Goal: Task Accomplishment & Management: Manage account settings

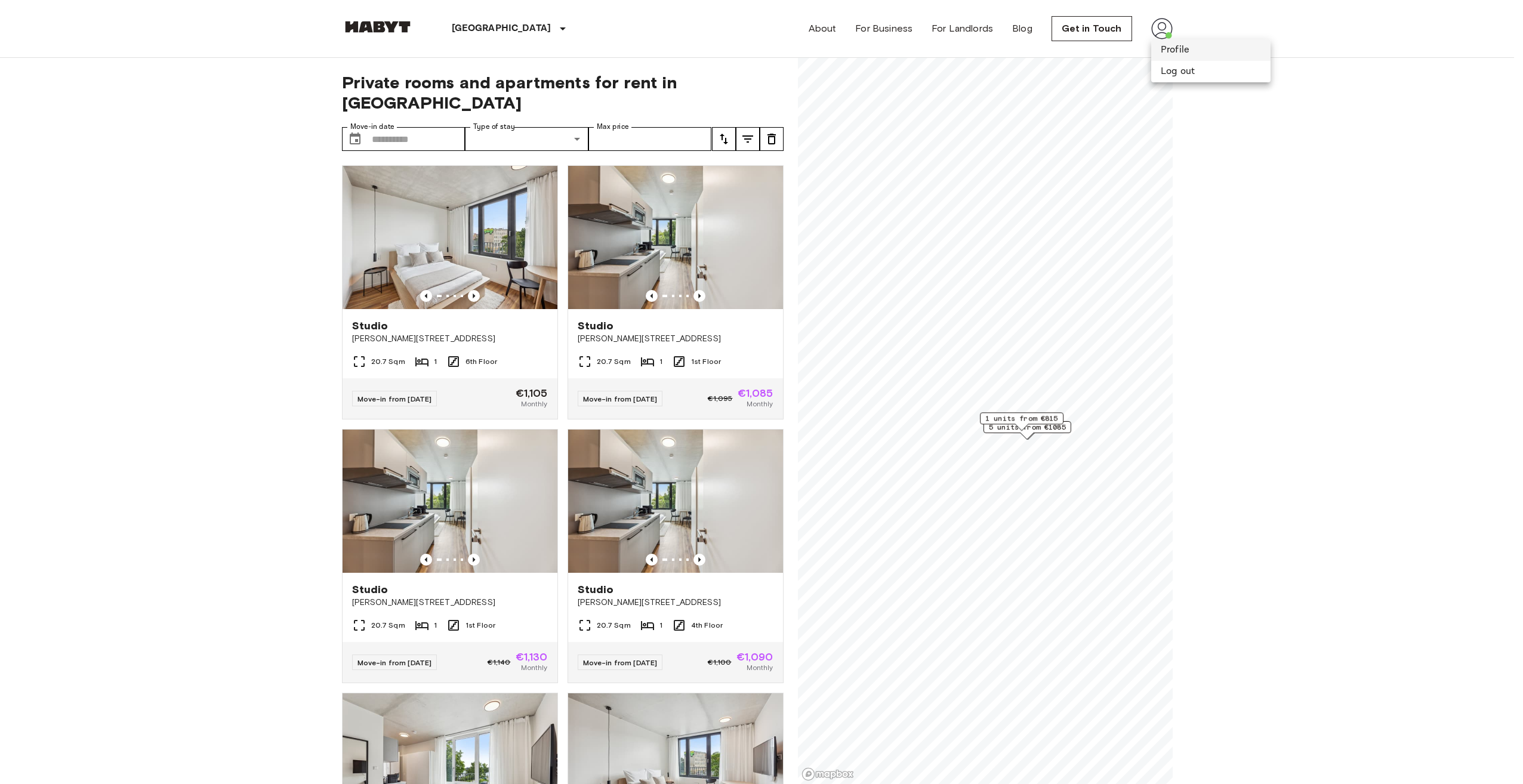
click at [1162, 50] on li "Profile" at bounding box center [1210, 50] width 119 height 21
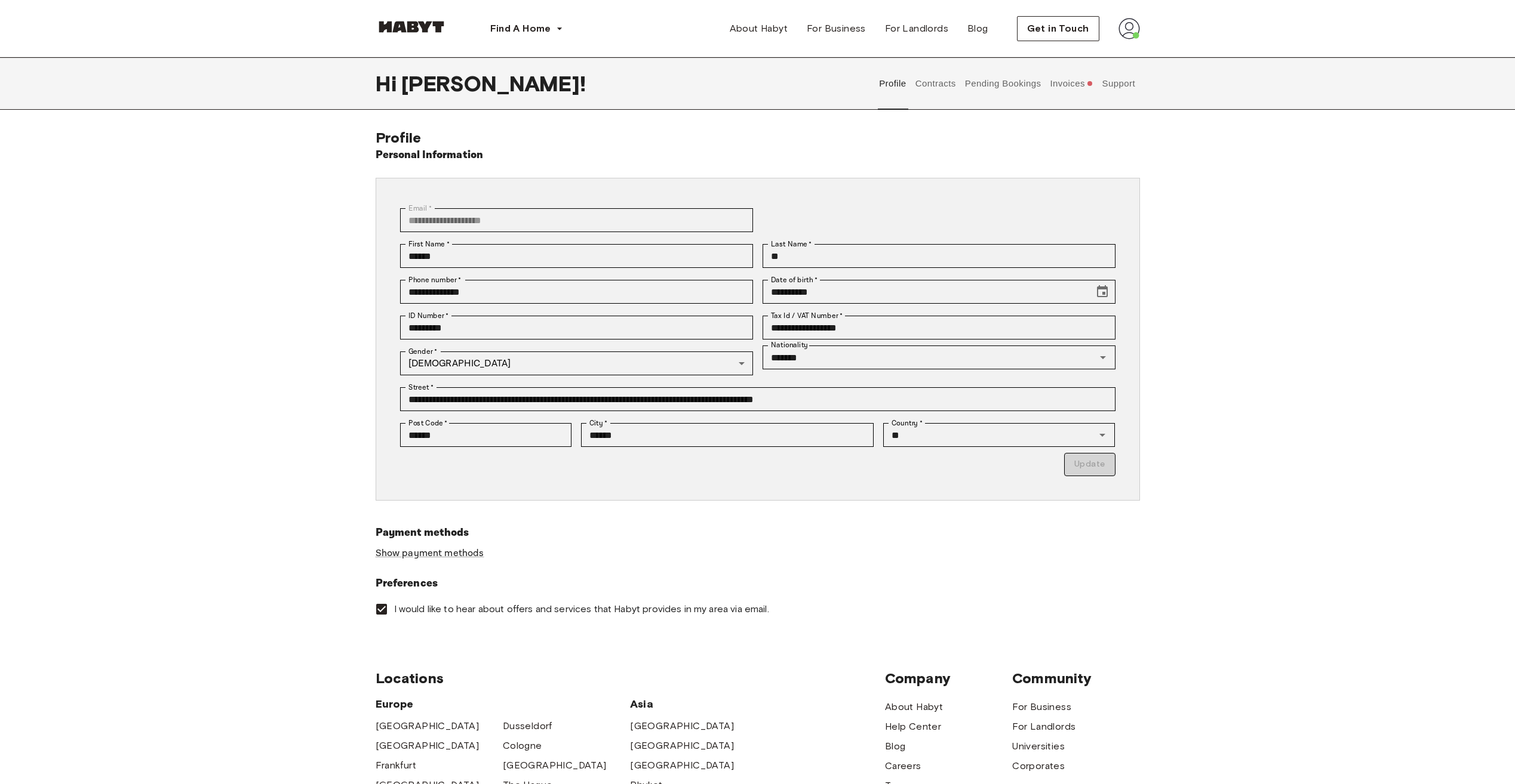
click at [1000, 86] on button "Pending Bookings" at bounding box center [1003, 84] width 80 height 53
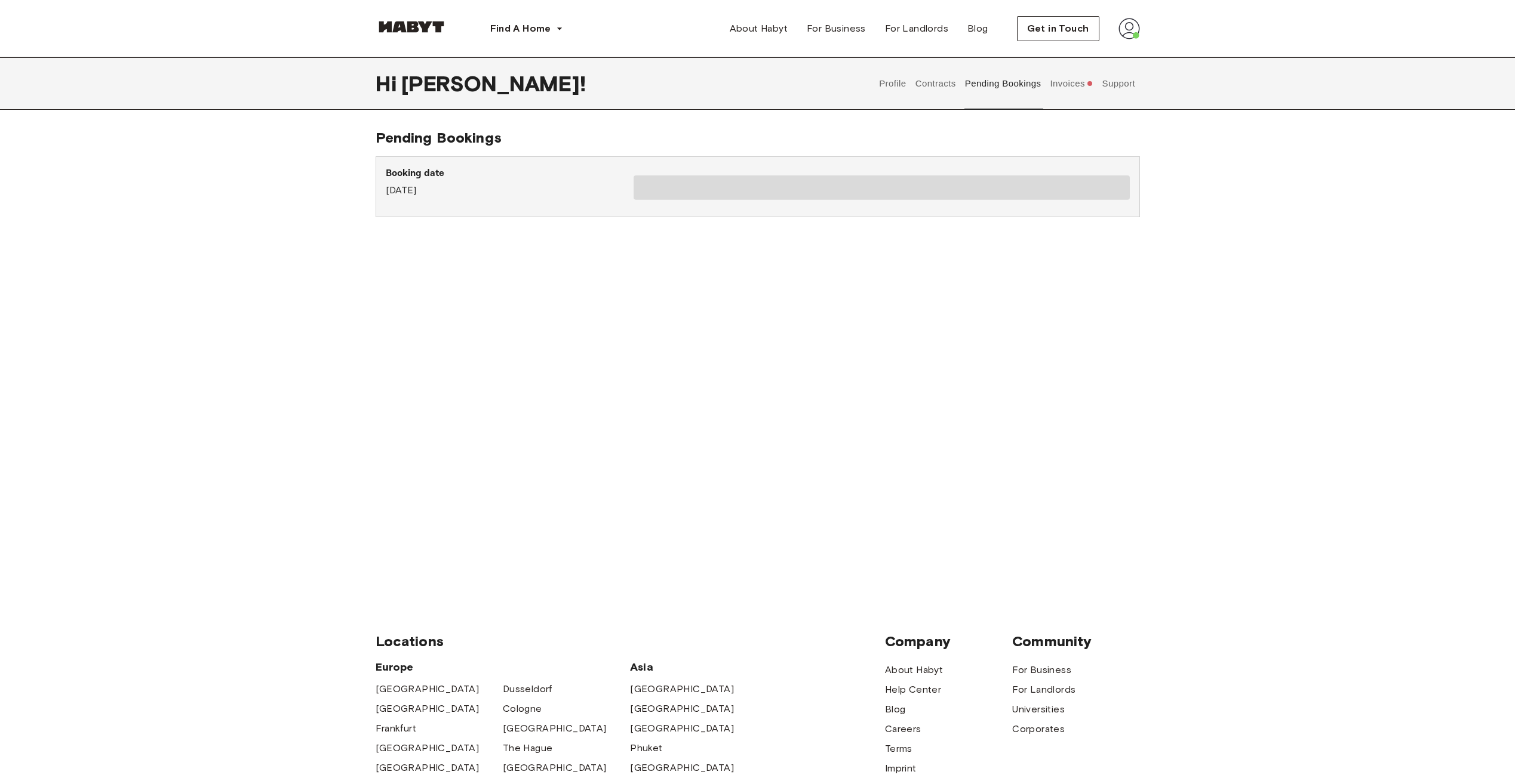
click at [1057, 87] on button "Invoices" at bounding box center [1071, 84] width 46 height 53
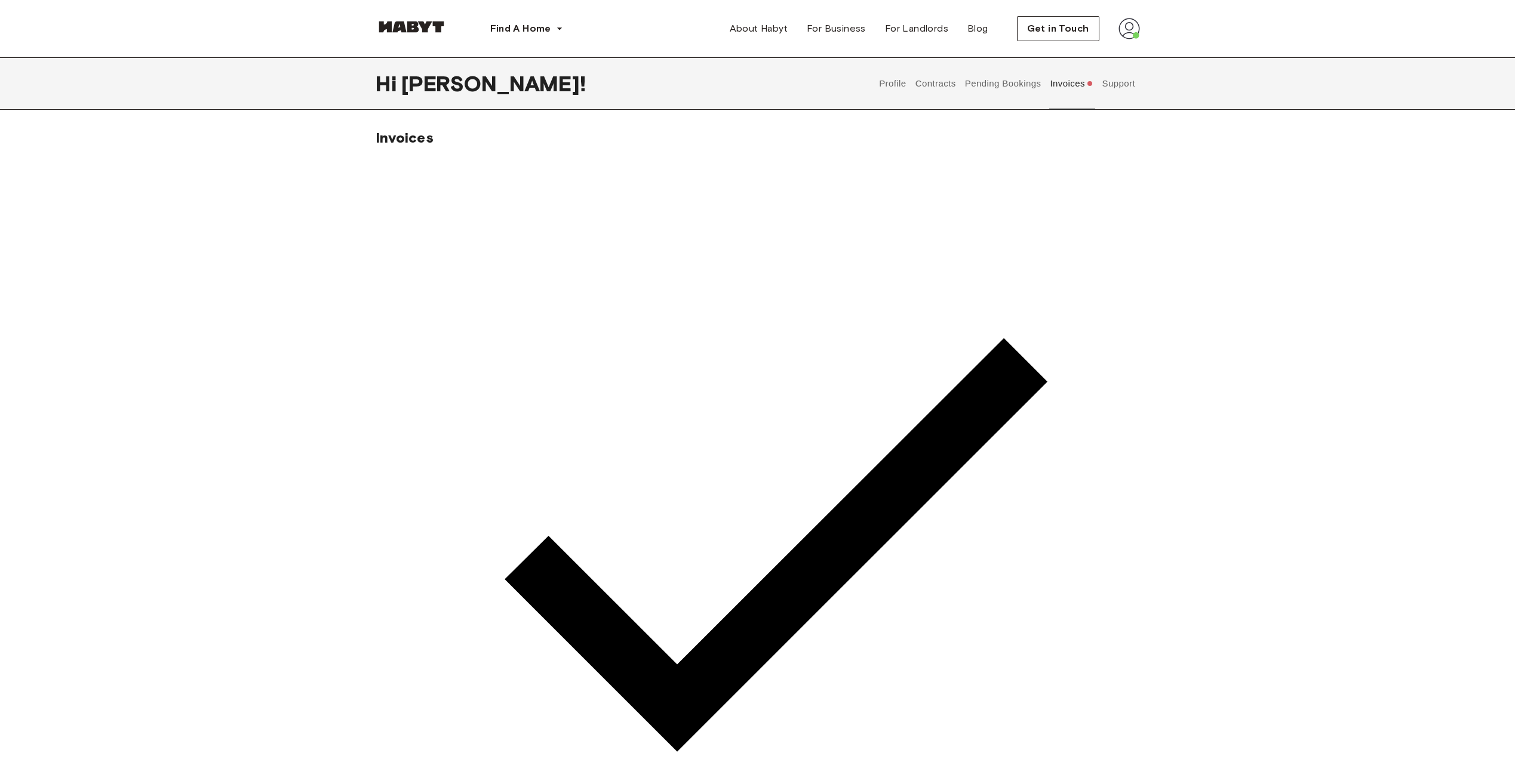
click at [928, 84] on button "Contracts" at bounding box center [935, 84] width 43 height 53
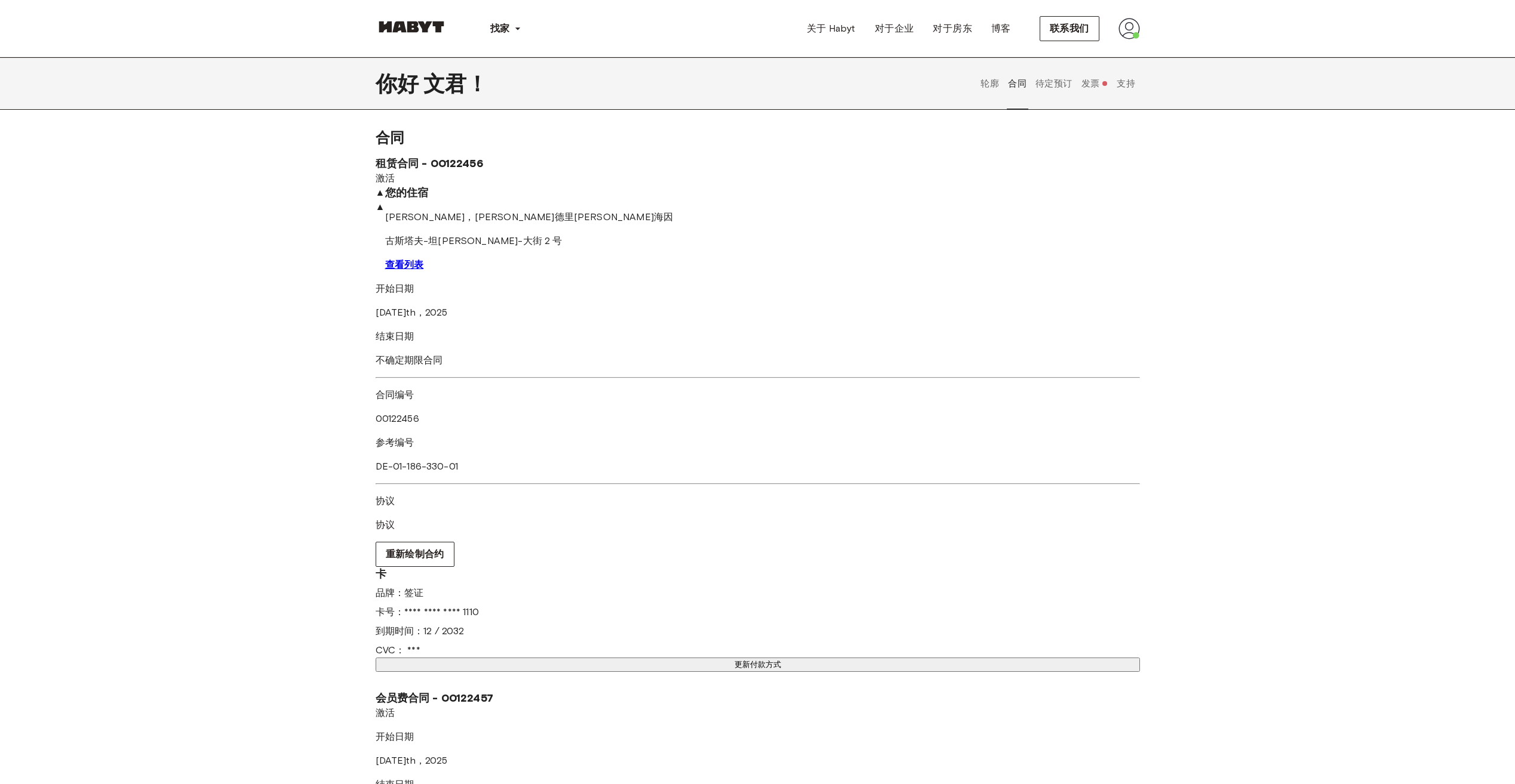
click at [1057, 91] on button "待定预订" at bounding box center [1054, 84] width 40 height 53
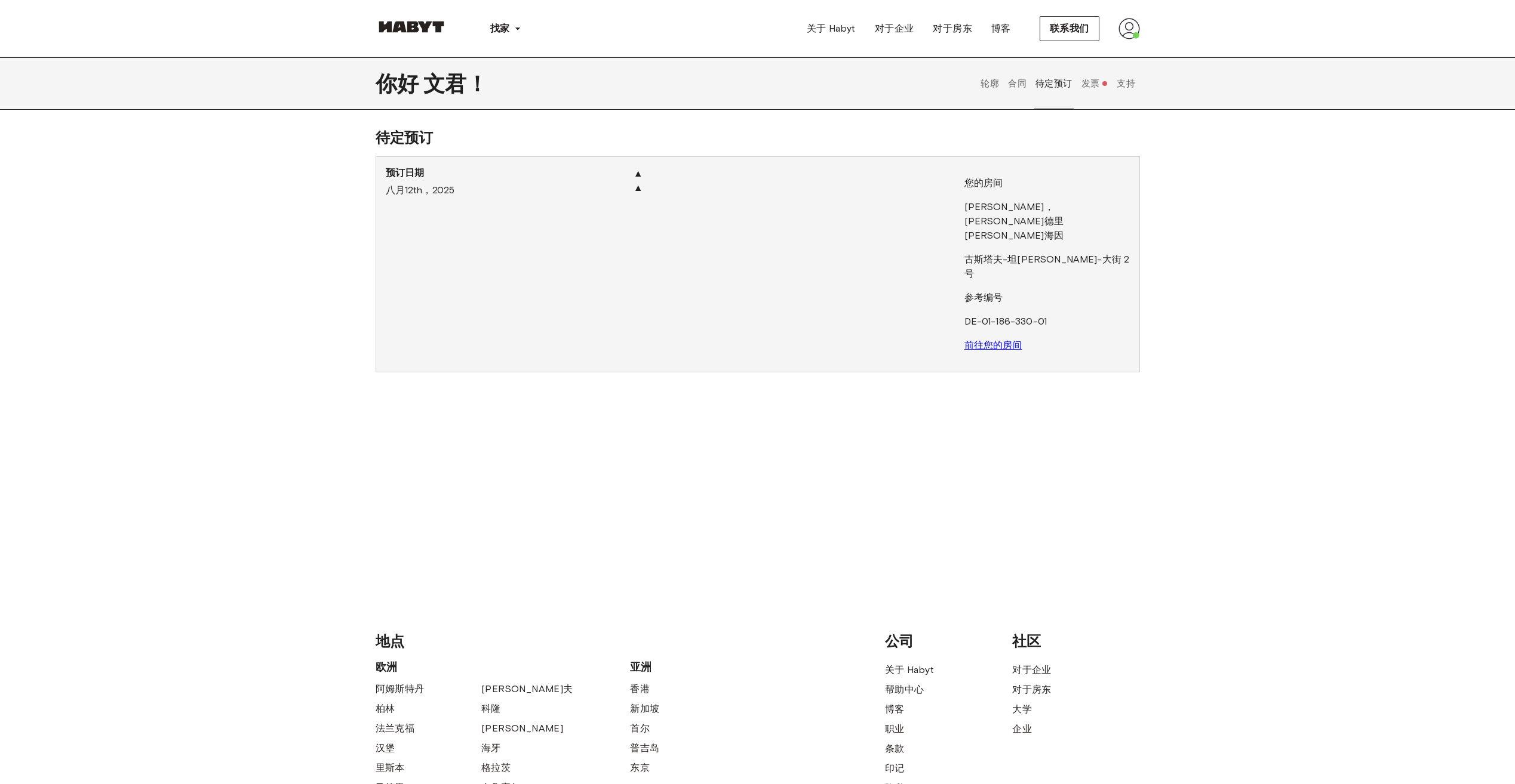
click at [1089, 89] on font "发票" at bounding box center [1090, 84] width 18 height 12
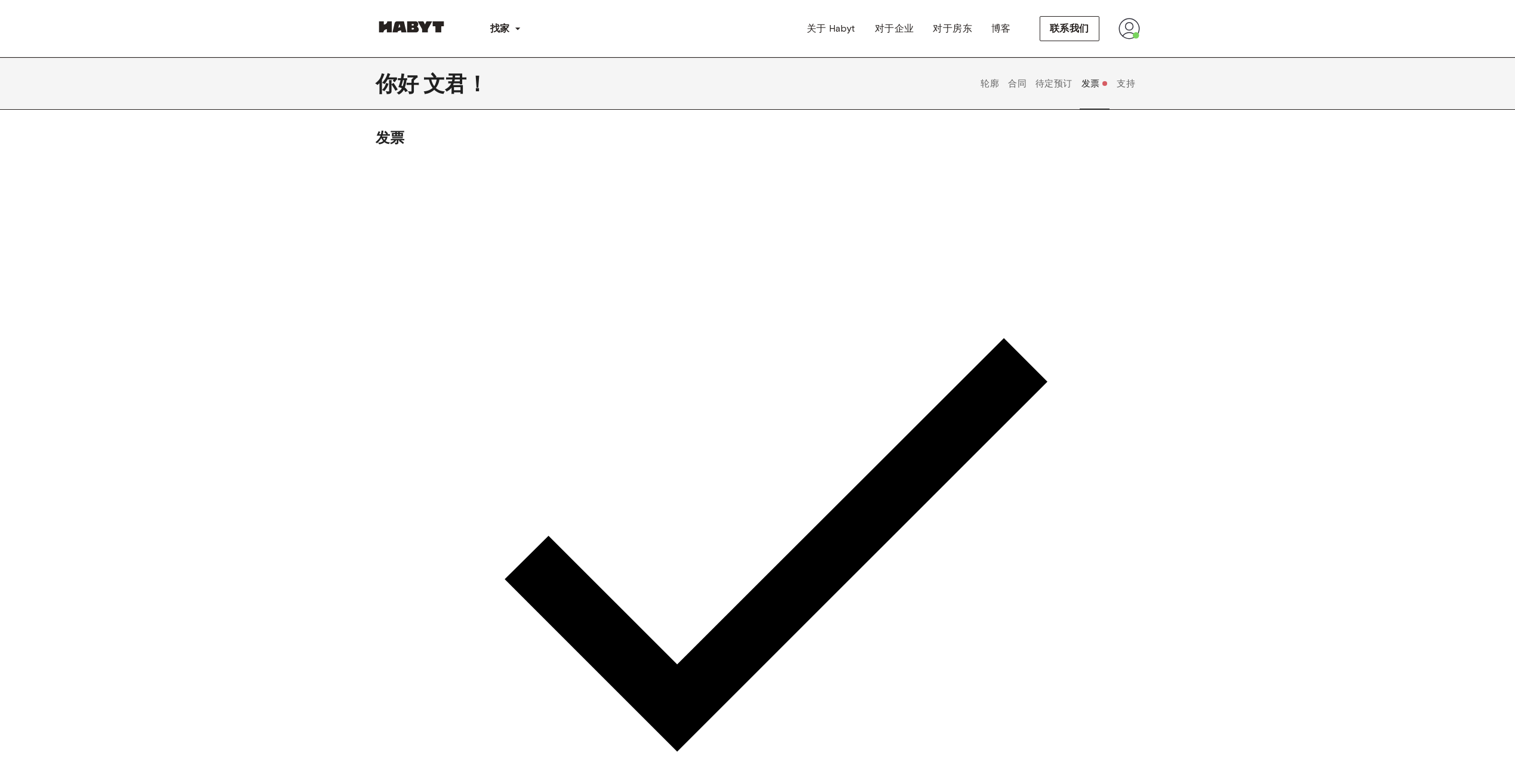
click at [1052, 87] on button "待定预订" at bounding box center [1054, 84] width 40 height 53
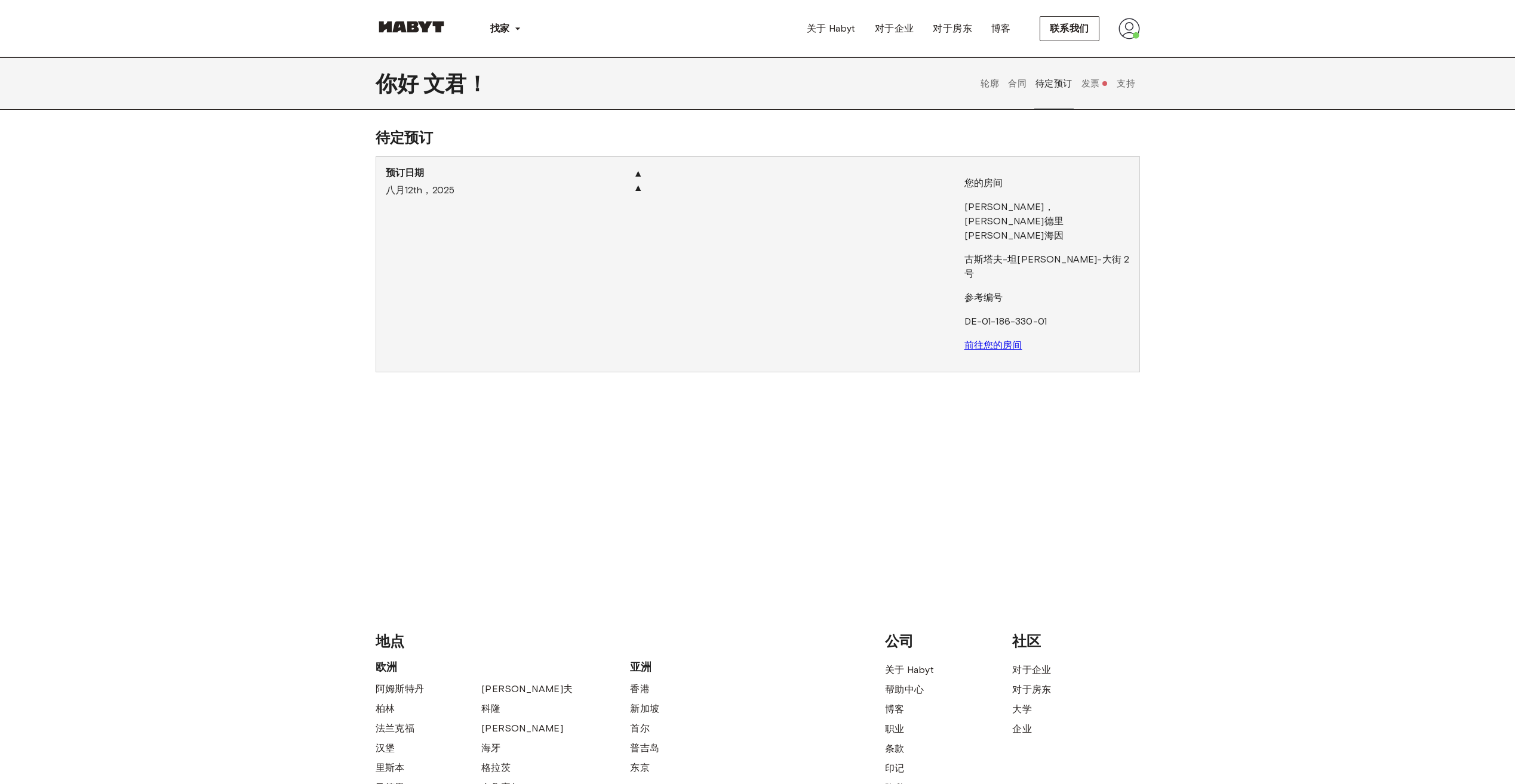
click at [1014, 83] on button "合同" at bounding box center [1017, 84] width 21 height 53
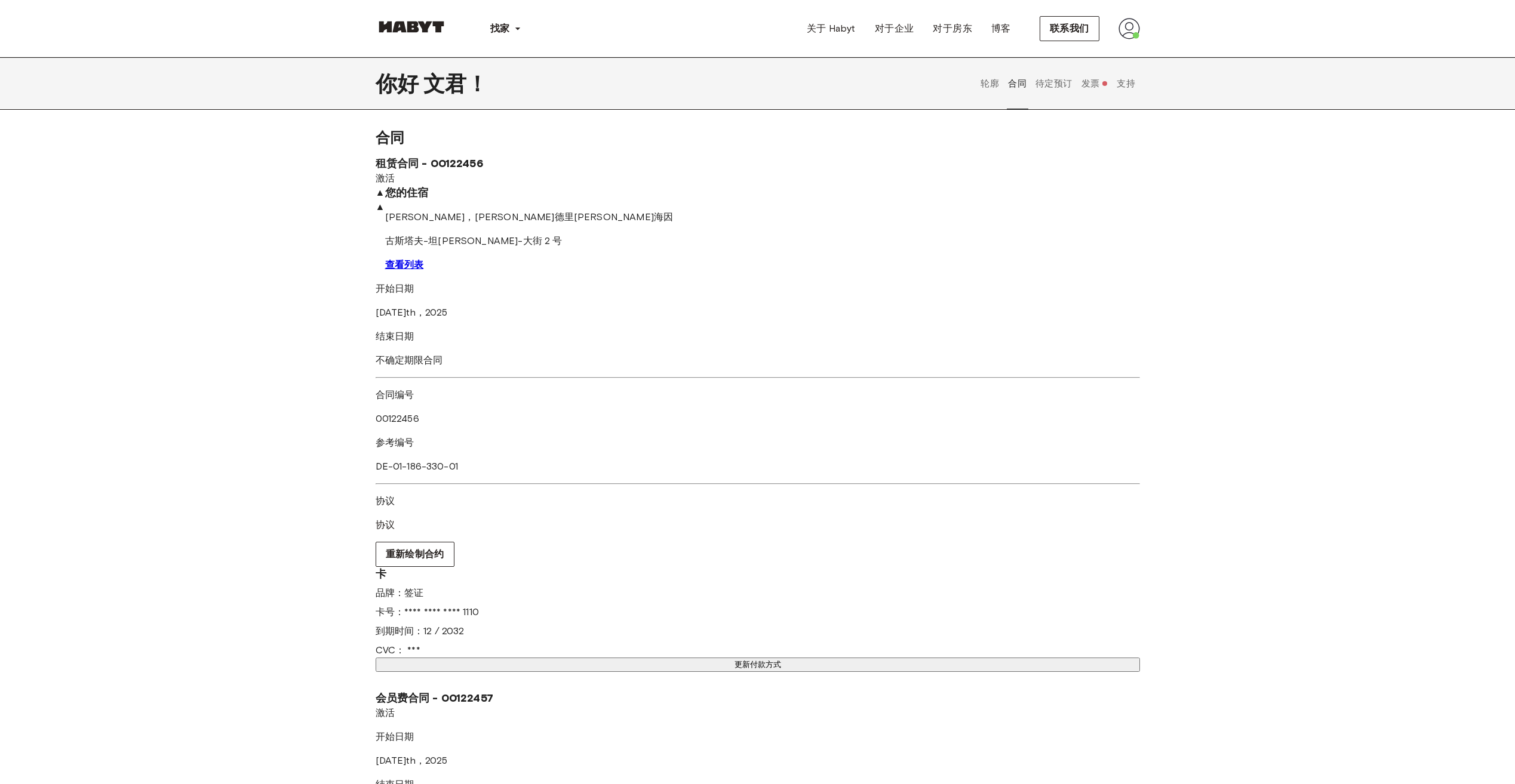
click at [1044, 106] on button "待定预订" at bounding box center [1054, 84] width 40 height 53
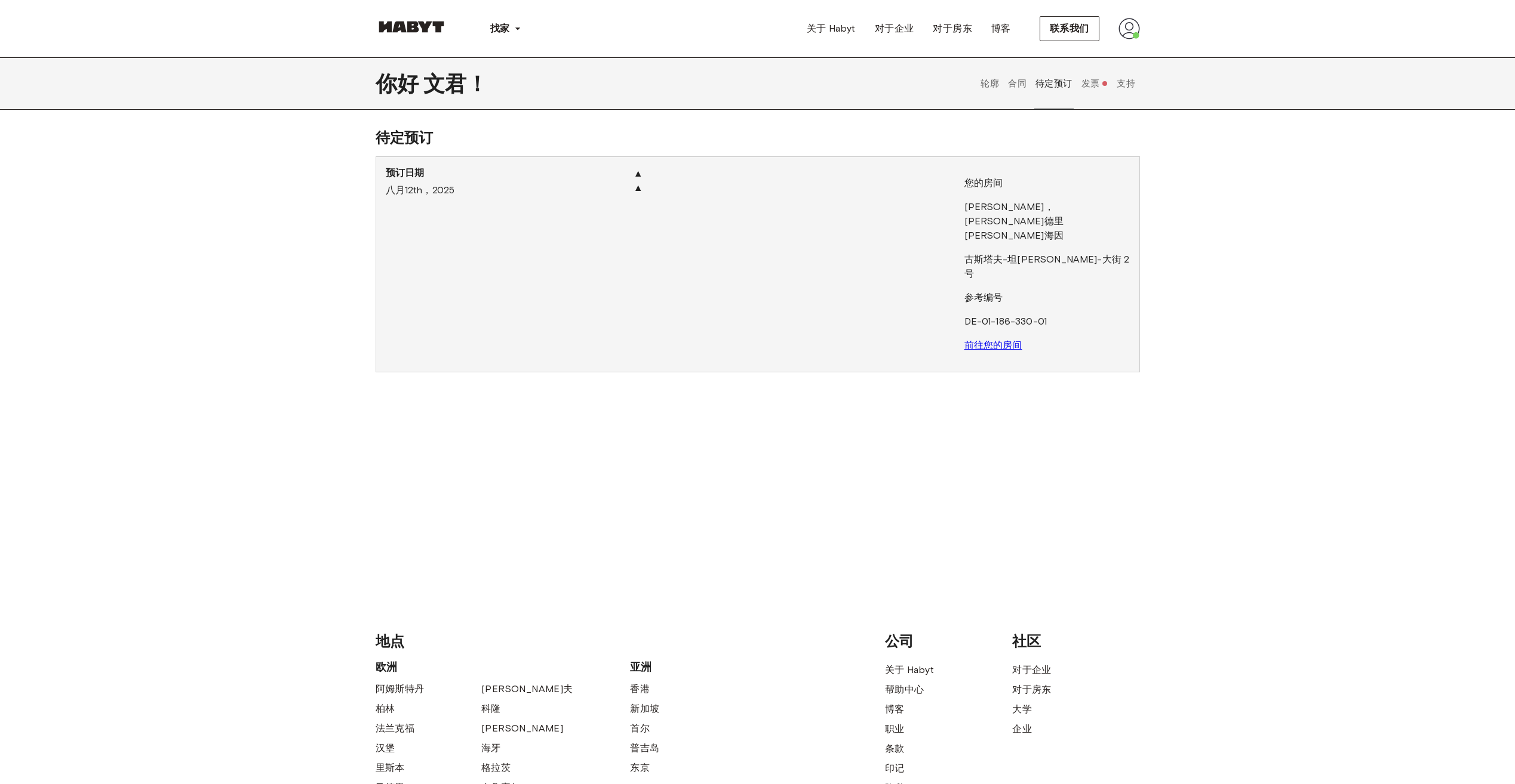
click at [980, 89] on button "轮廓" at bounding box center [989, 84] width 21 height 53
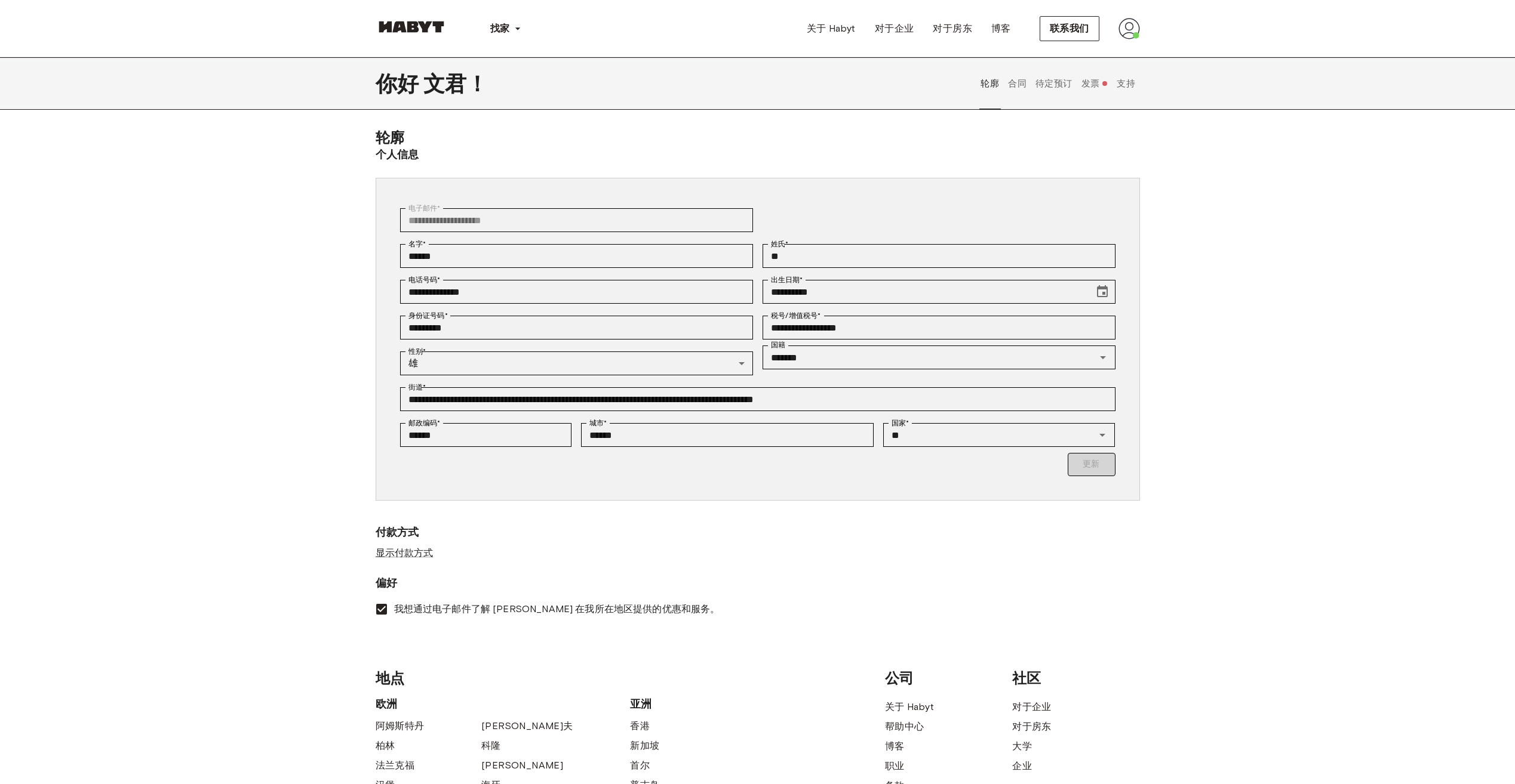
click at [1092, 87] on font "发票" at bounding box center [1090, 84] width 18 height 12
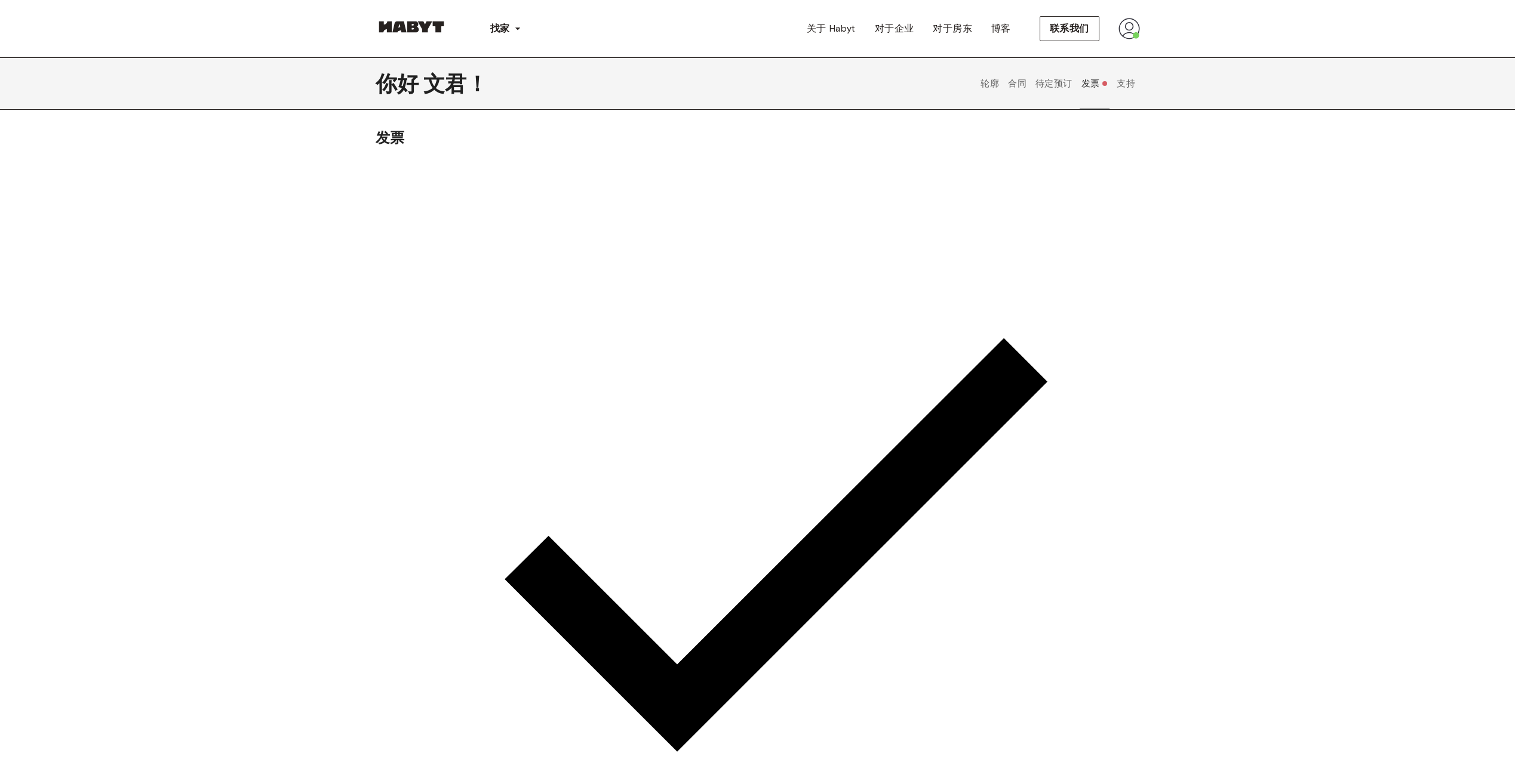
click at [1056, 86] on button "待定预订" at bounding box center [1054, 84] width 40 height 53
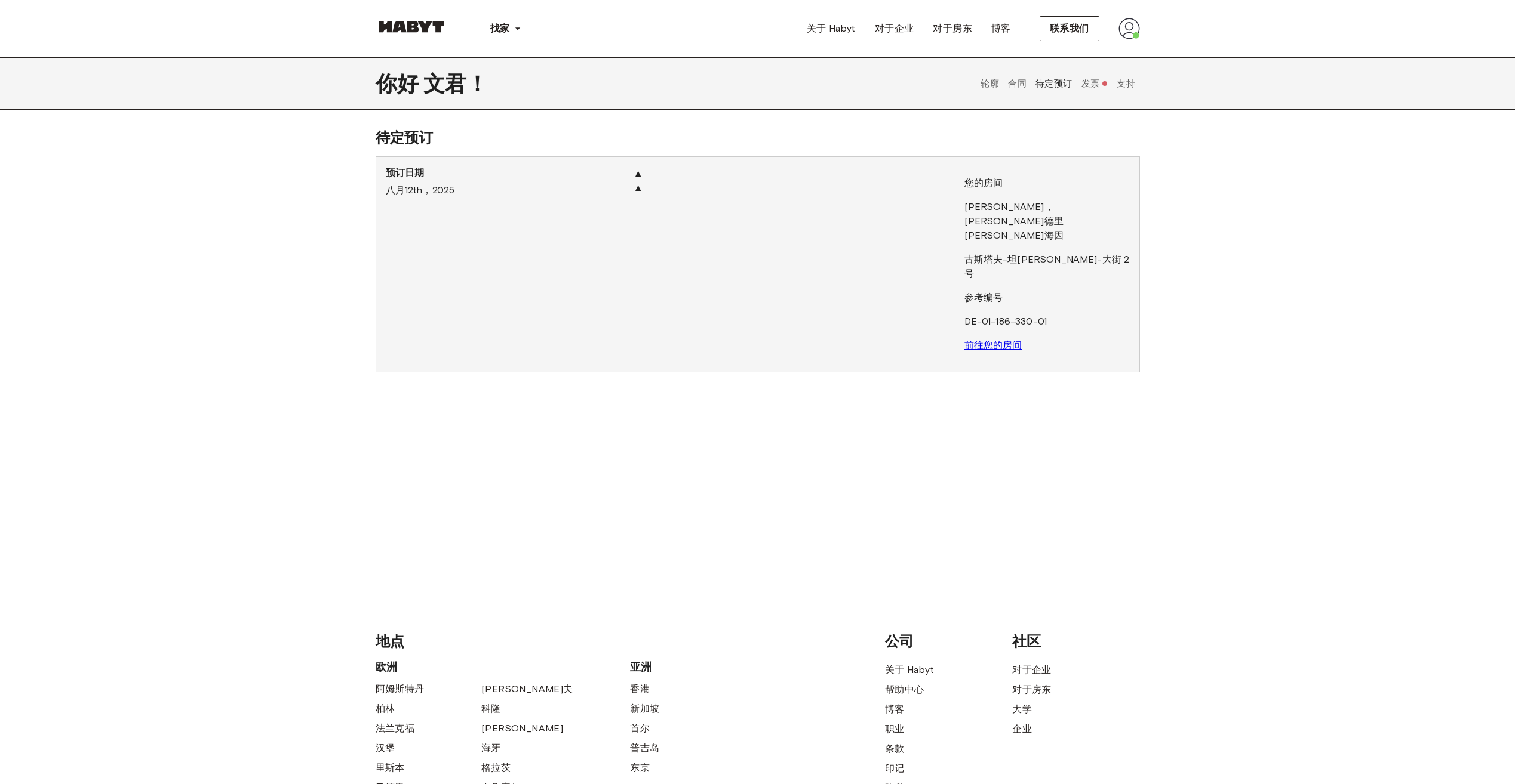
click at [1095, 87] on font "发票" at bounding box center [1090, 84] width 18 height 12
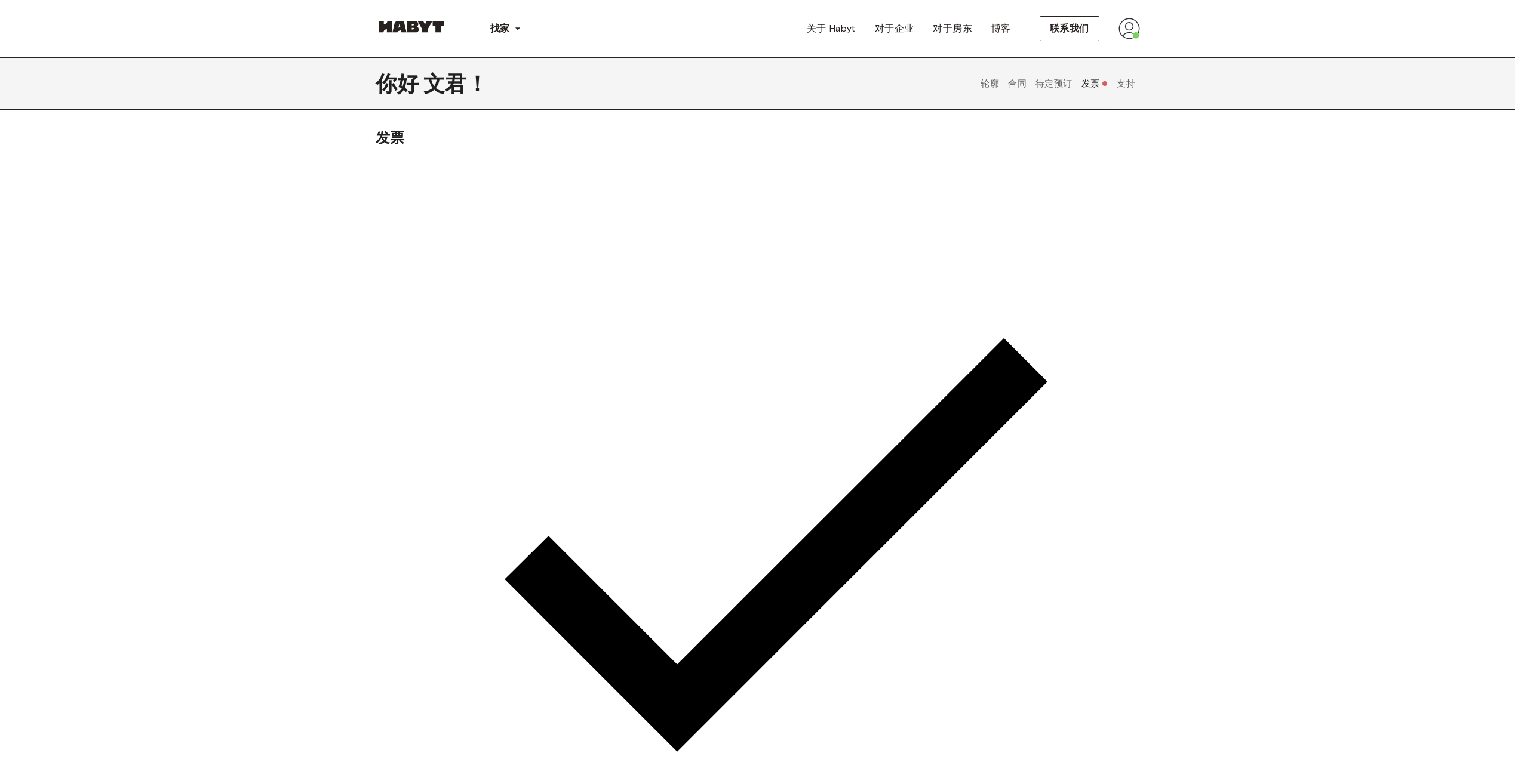
click at [1059, 84] on button "待定预订" at bounding box center [1054, 84] width 40 height 53
